Goal: Task Accomplishment & Management: Manage account settings

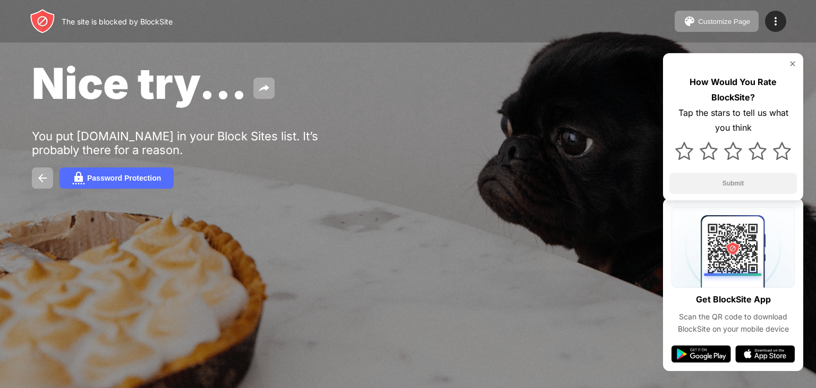
click at [541, 198] on div "Nice try... You put [DOMAIN_NAME] in your Block Sites list. It’s probably there…" at bounding box center [408, 123] width 816 height 246
click at [790, 63] on img at bounding box center [793, 64] width 9 height 9
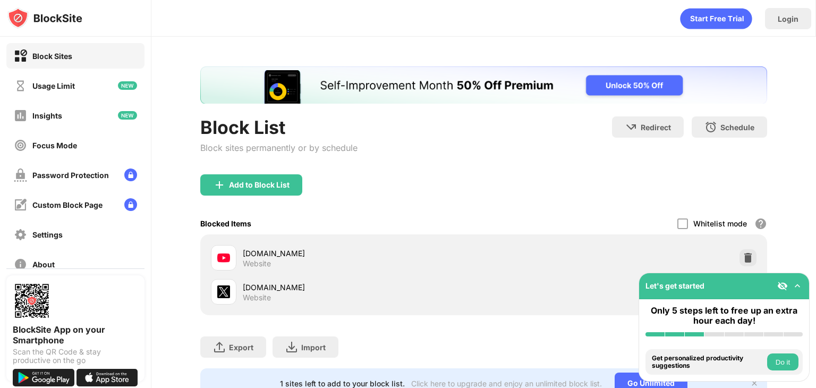
scroll to position [47, 0]
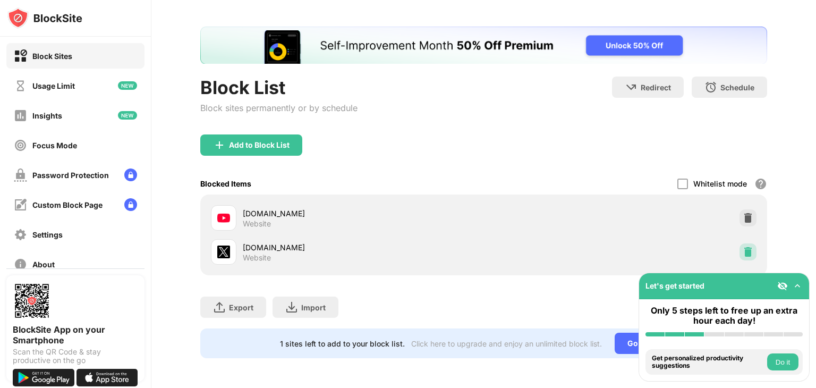
click at [743, 247] on img at bounding box center [748, 252] width 11 height 11
